Goal: Find specific page/section: Find specific page/section

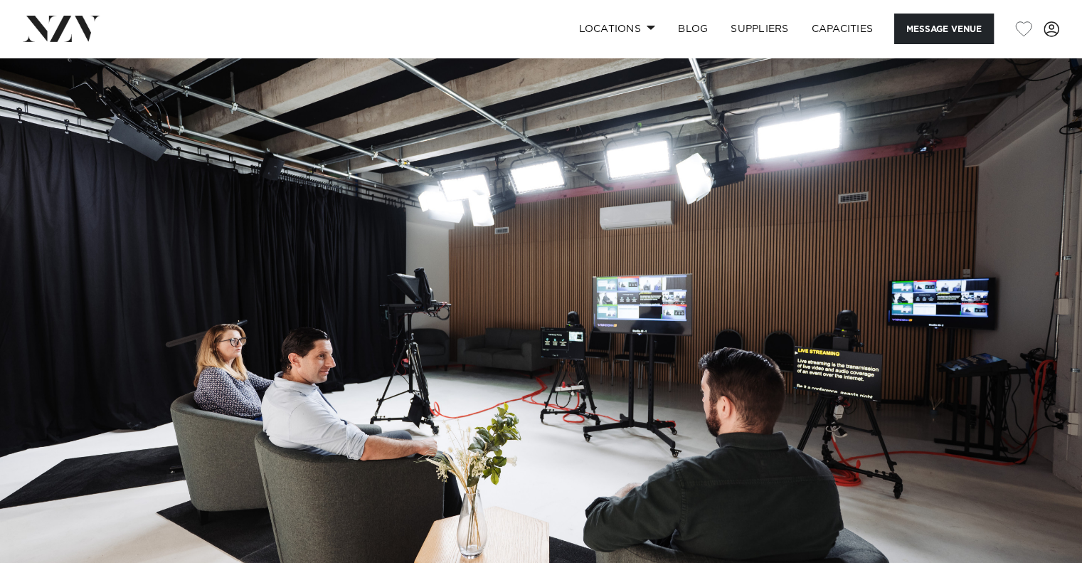
click at [62, 32] on img at bounding box center [62, 29] width 78 height 26
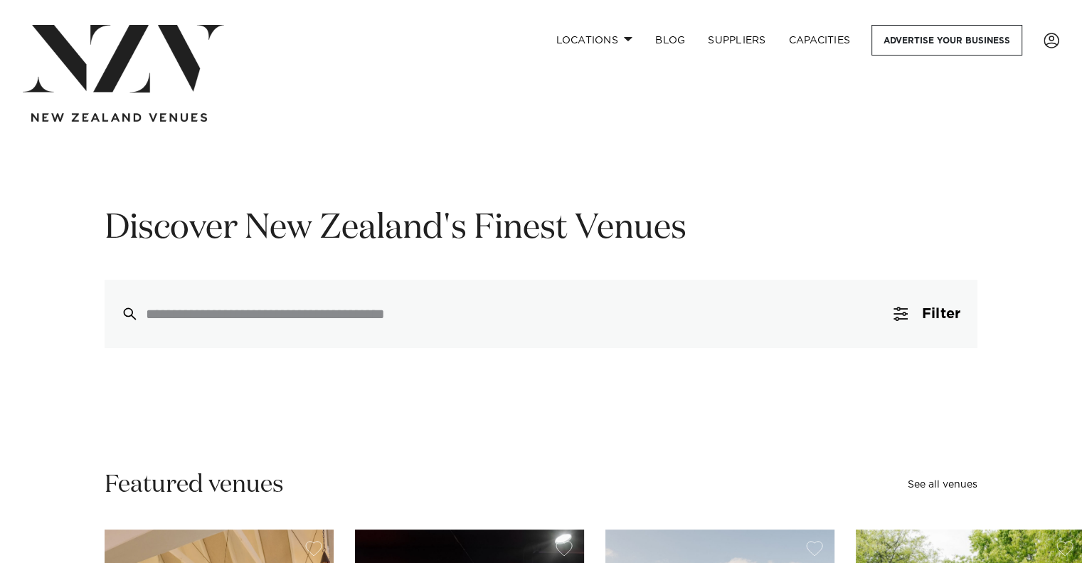
drag, startPoint x: 648, startPoint y: 25, endPoint x: 576, endPoint y: 161, distance: 153.7
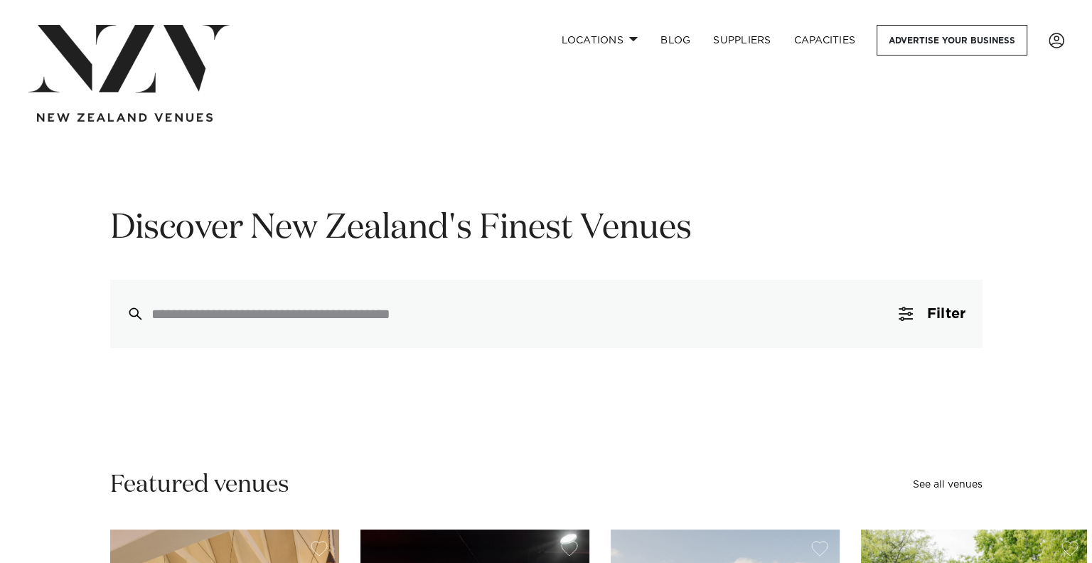
scroll to position [167, 0]
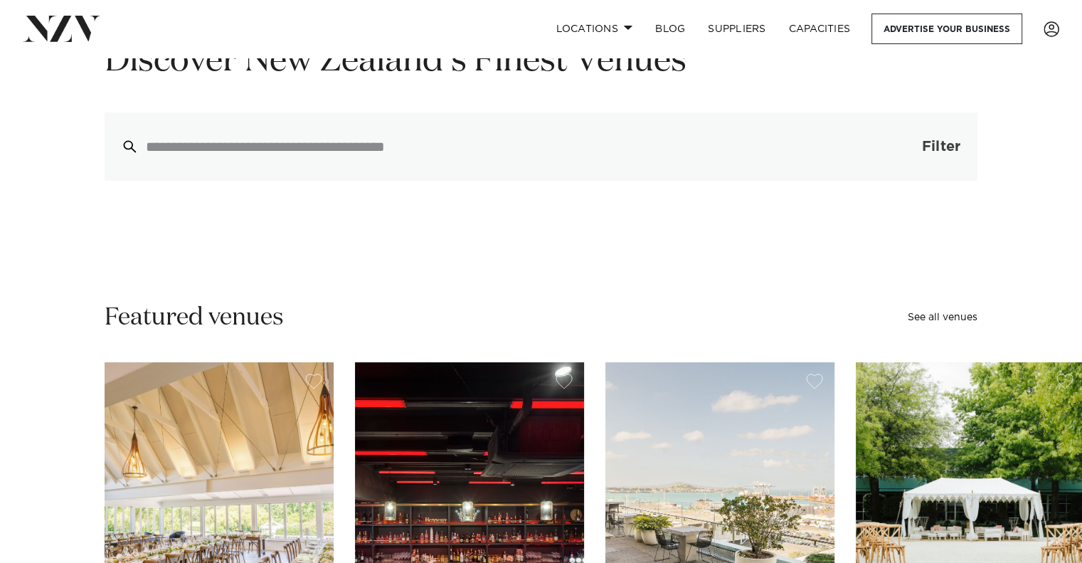
click at [954, 168] on button "Filter 0" at bounding box center [926, 146] width 101 height 68
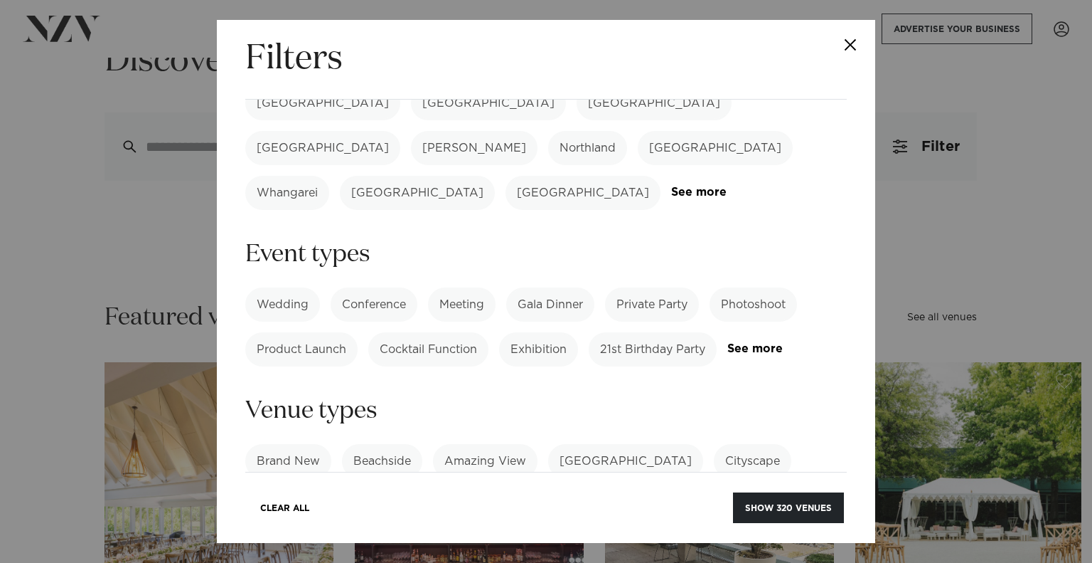
scroll to position [0, 0]
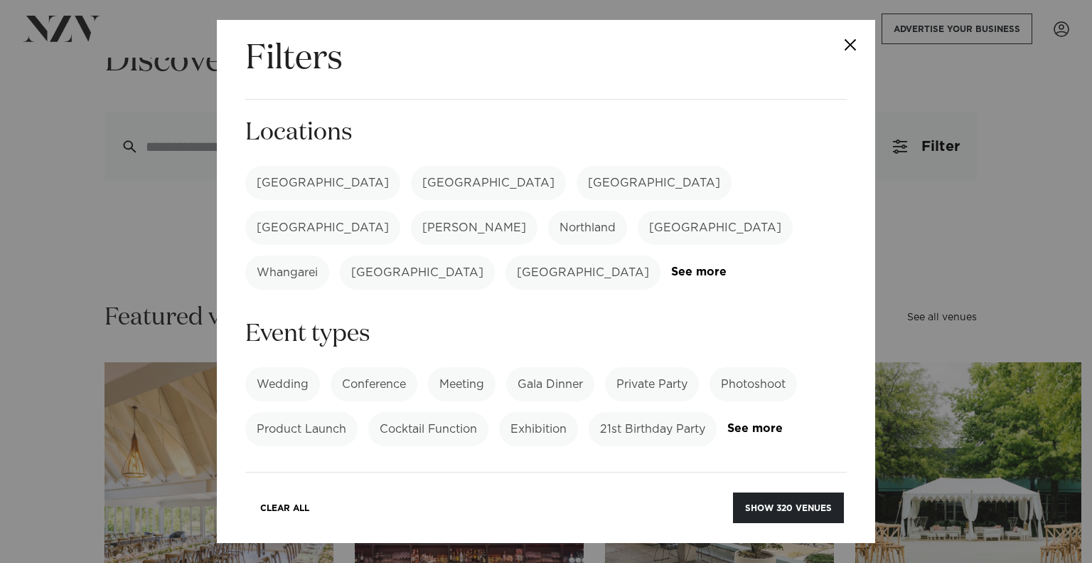
click at [293, 178] on label "[GEOGRAPHIC_DATA]" at bounding box center [322, 183] width 155 height 34
click at [801, 508] on button "Show 123 venues" at bounding box center [790, 507] width 108 height 31
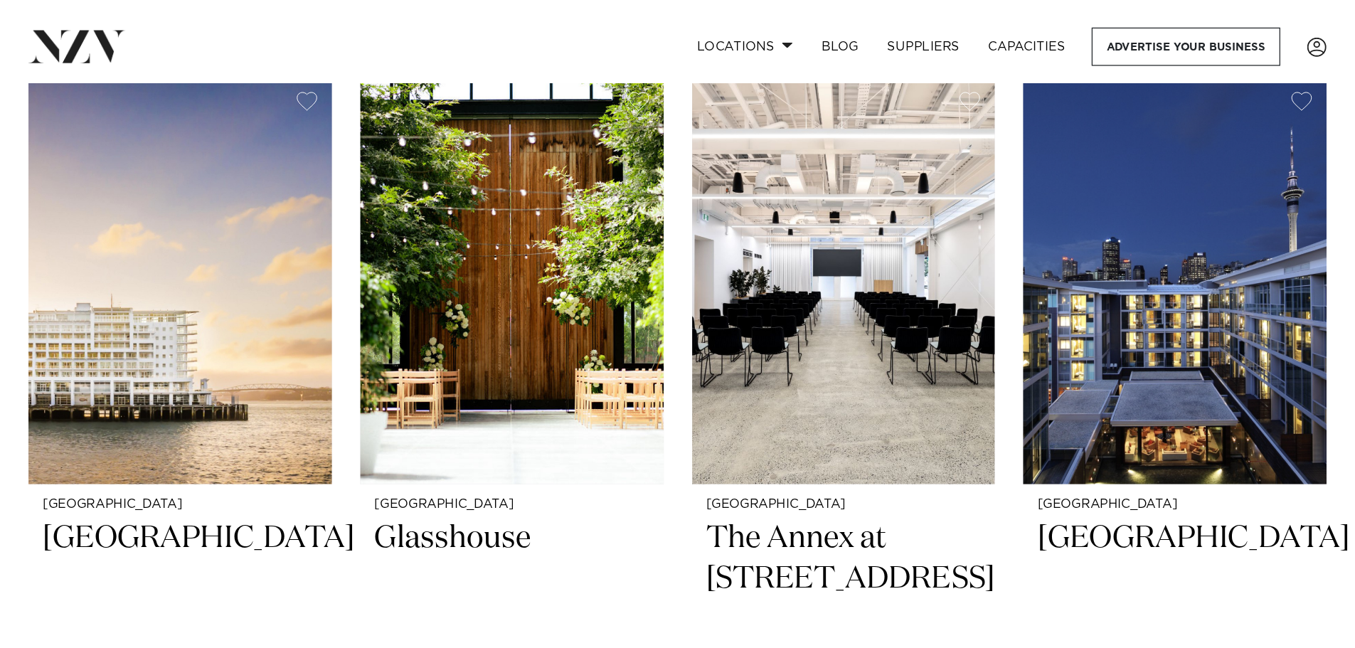
scroll to position [583, 0]
